Goal: Communication & Community: Answer question/provide support

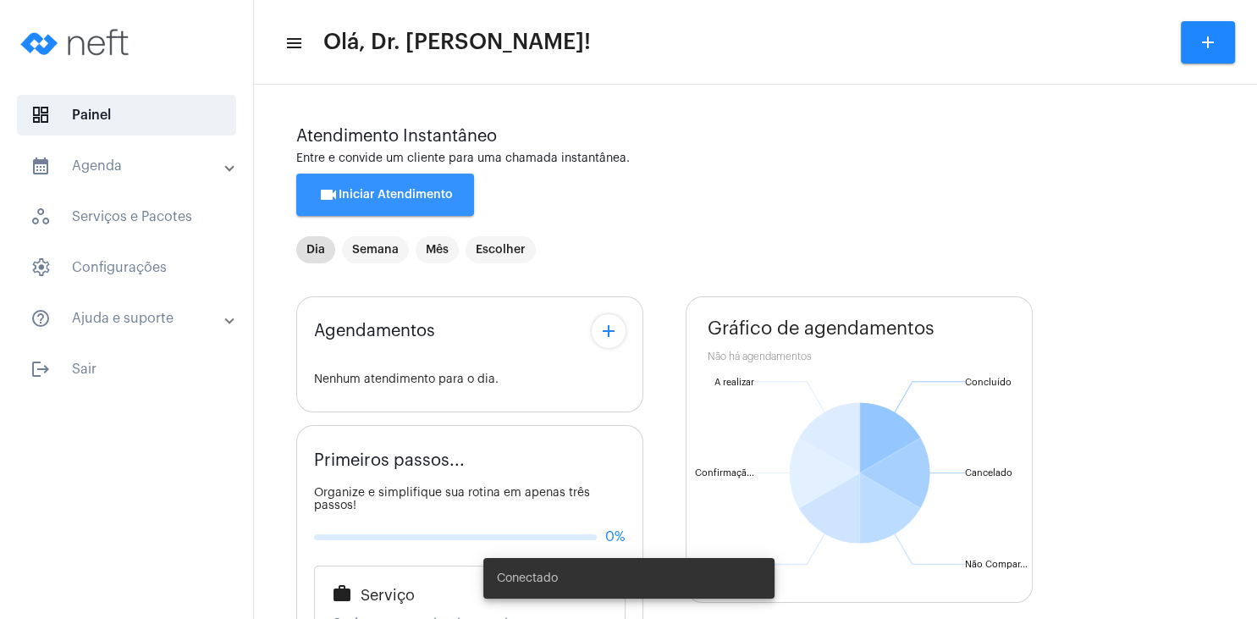
click at [405, 195] on span "videocam Iniciar Atendimento" at bounding box center [385, 195] width 135 height 12
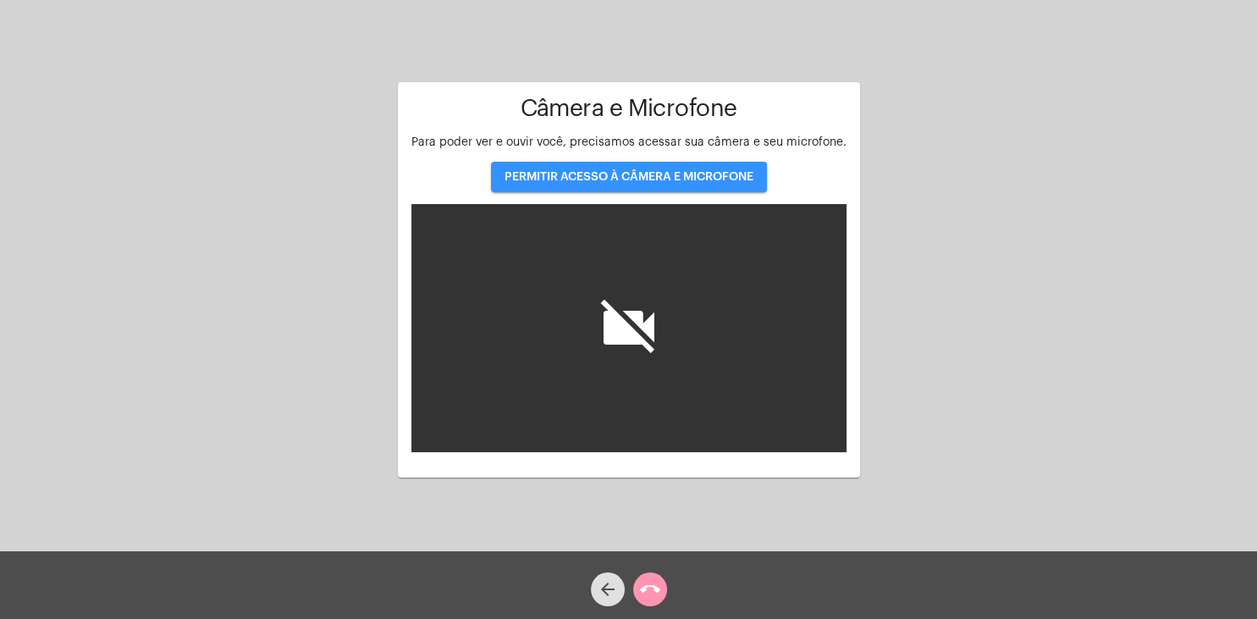
click at [660, 174] on span "PERMITIR ACESSO À CÂMERA E MICROFONE" at bounding box center [628, 177] width 249 height 12
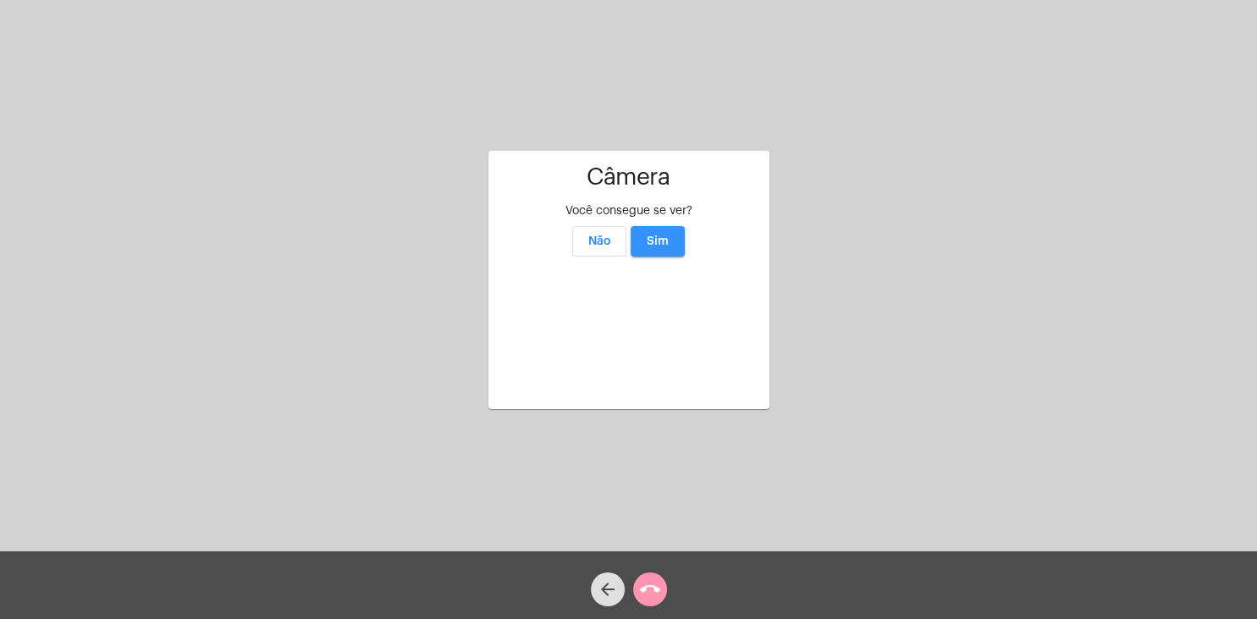
click at [661, 235] on span "Sim" at bounding box center [658, 241] width 22 height 12
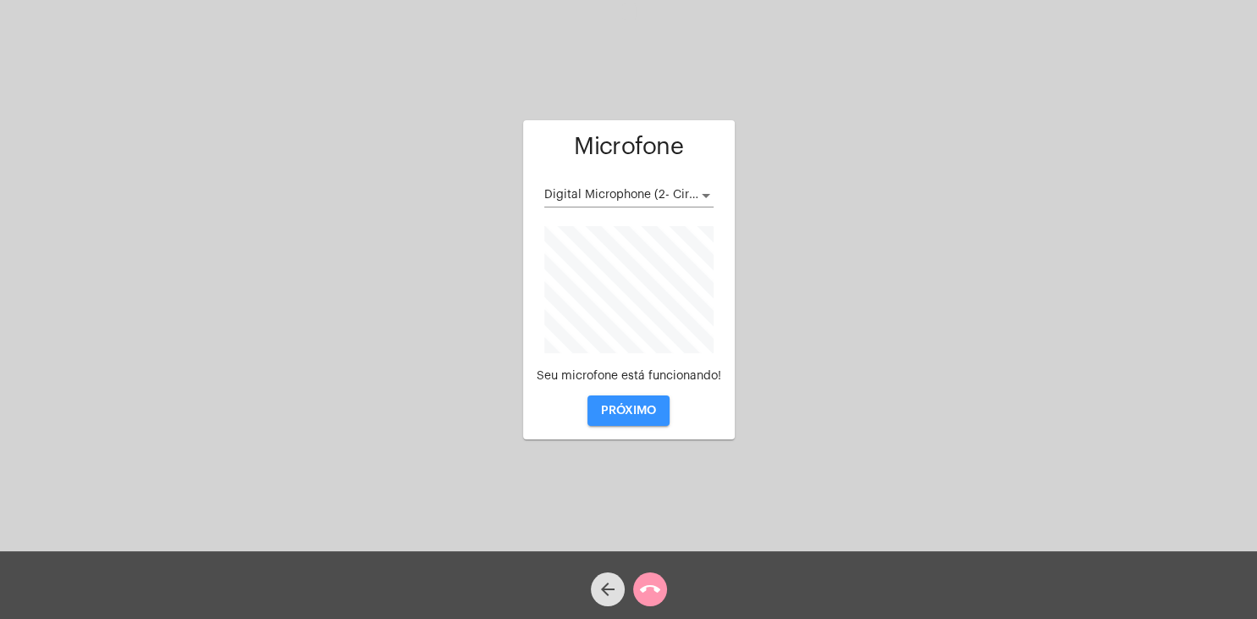
click at [643, 410] on span "PRÓXIMO" at bounding box center [628, 411] width 55 height 12
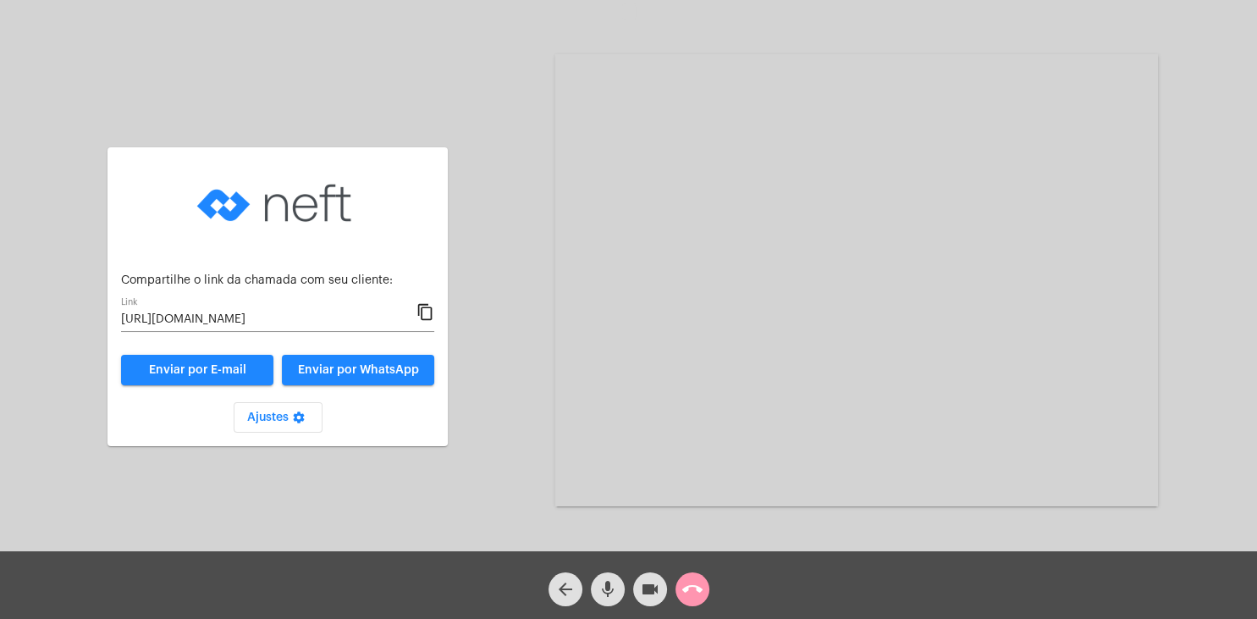
drag, startPoint x: 421, startPoint y: 313, endPoint x: 439, endPoint y: 333, distance: 27.0
click at [421, 313] on mat-icon "content_copy" at bounding box center [425, 312] width 18 height 20
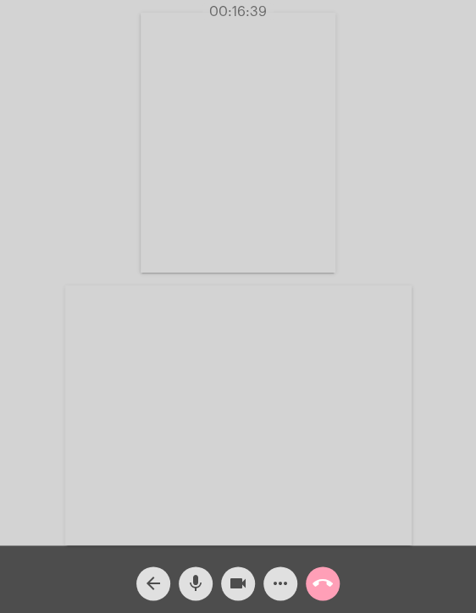
click at [323, 578] on mat-icon "call_end" at bounding box center [322, 583] width 20 height 20
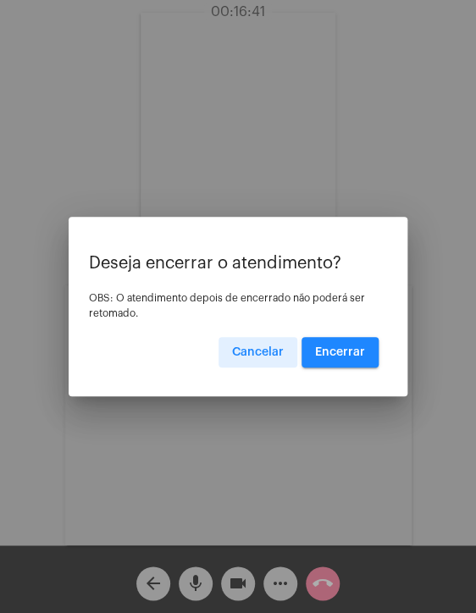
click at [339, 348] on span "Encerrar" at bounding box center [340, 352] width 50 height 12
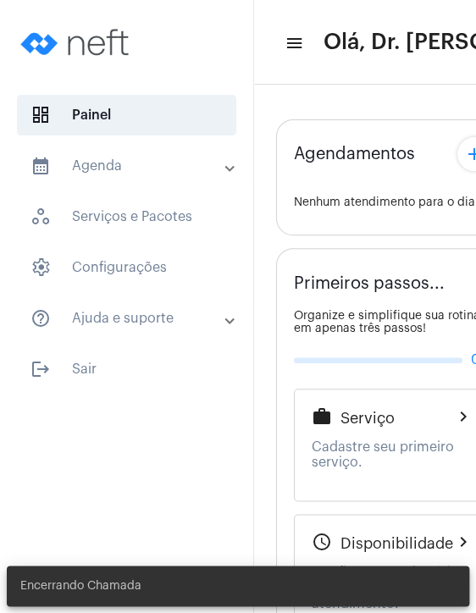
type input "[URL][DOMAIN_NAME]"
